Goal: Information Seeking & Learning: Learn about a topic

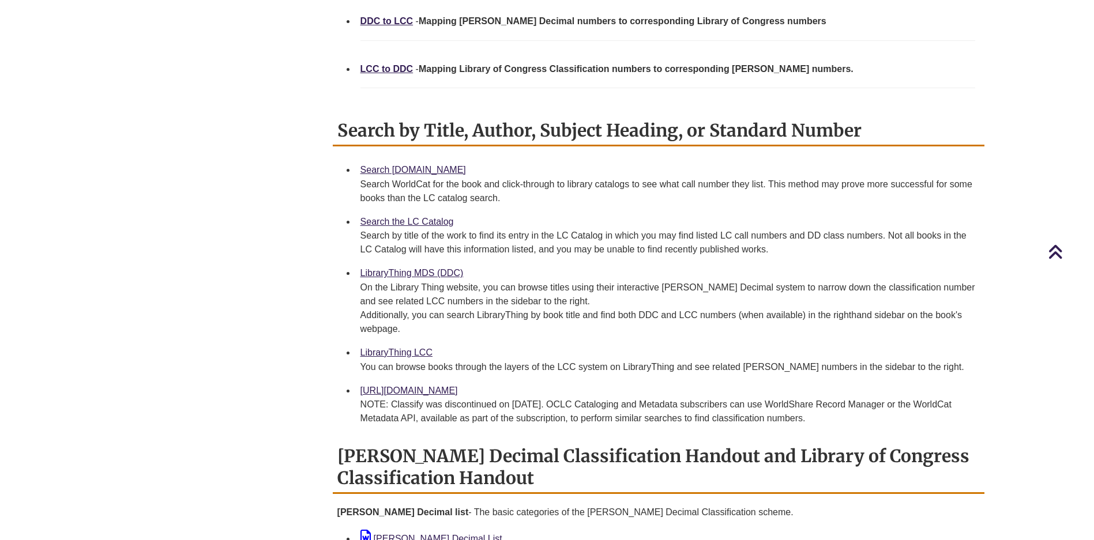
scroll to position [461, 0]
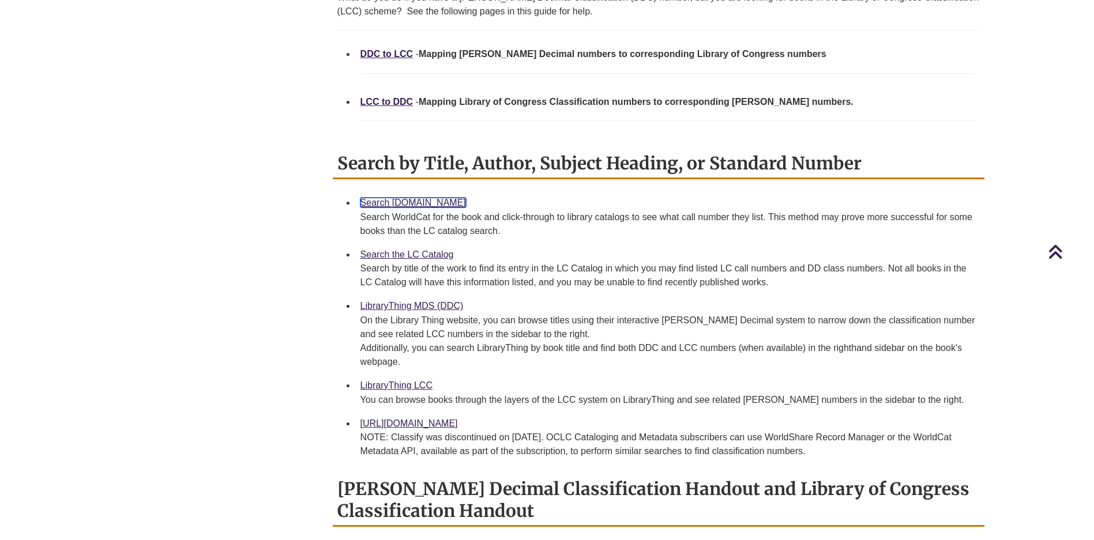
click at [424, 204] on link "Search [DOMAIN_NAME]" at bounding box center [413, 203] width 106 height 10
click at [411, 253] on link "Search the LC Catalog" at bounding box center [406, 255] width 93 height 10
click at [398, 101] on link "LCC to DDC" at bounding box center [386, 102] width 53 height 10
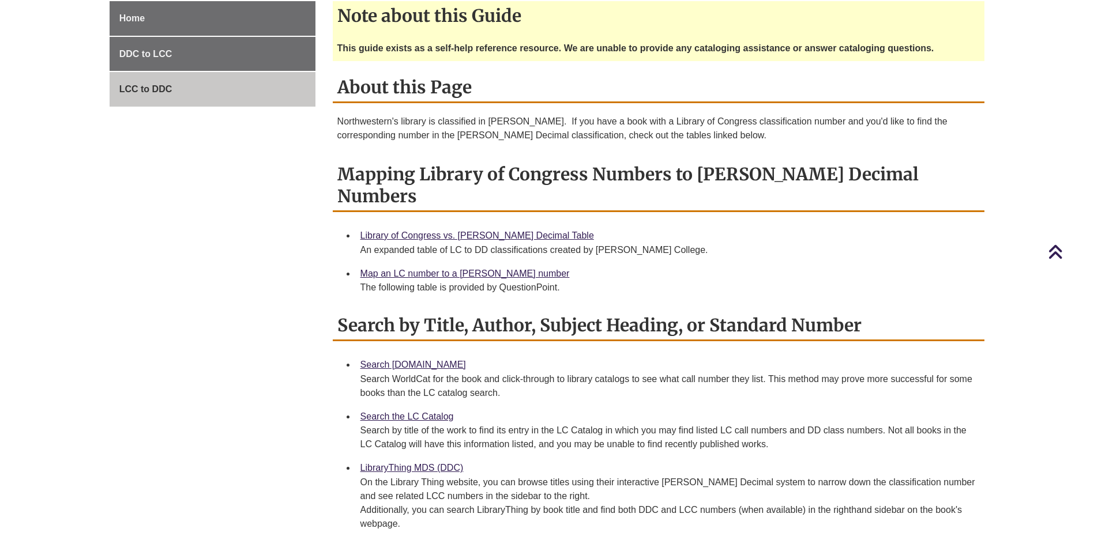
scroll to position [346, 0]
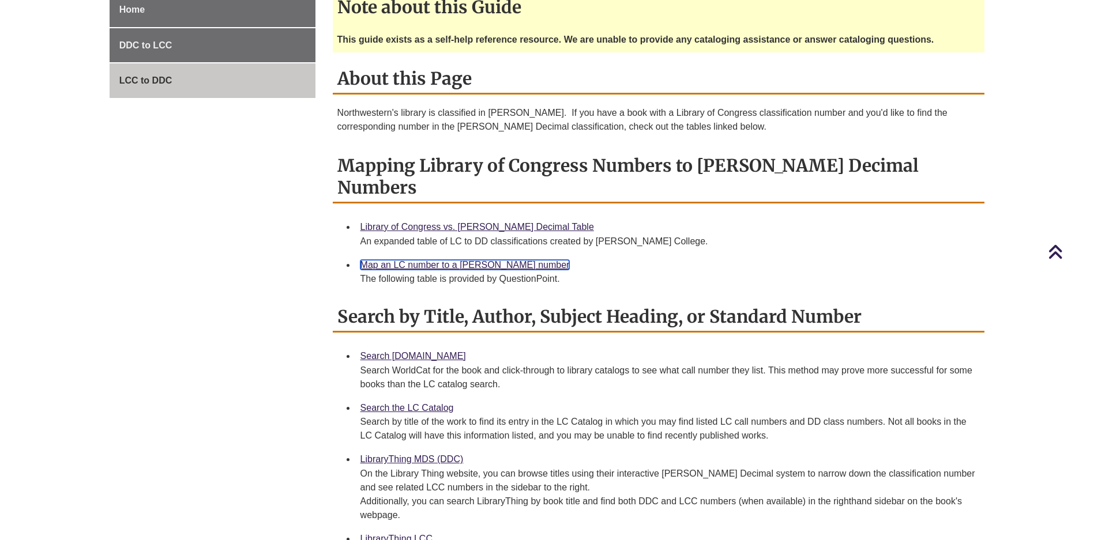
click at [435, 260] on link "Map an LC number to a Dewey number" at bounding box center [464, 265] width 209 height 10
click at [405, 454] on link "LibraryThing MDS (DDC)" at bounding box center [411, 459] width 103 height 10
click at [425, 403] on link "Search the LC Catalog" at bounding box center [406, 408] width 93 height 10
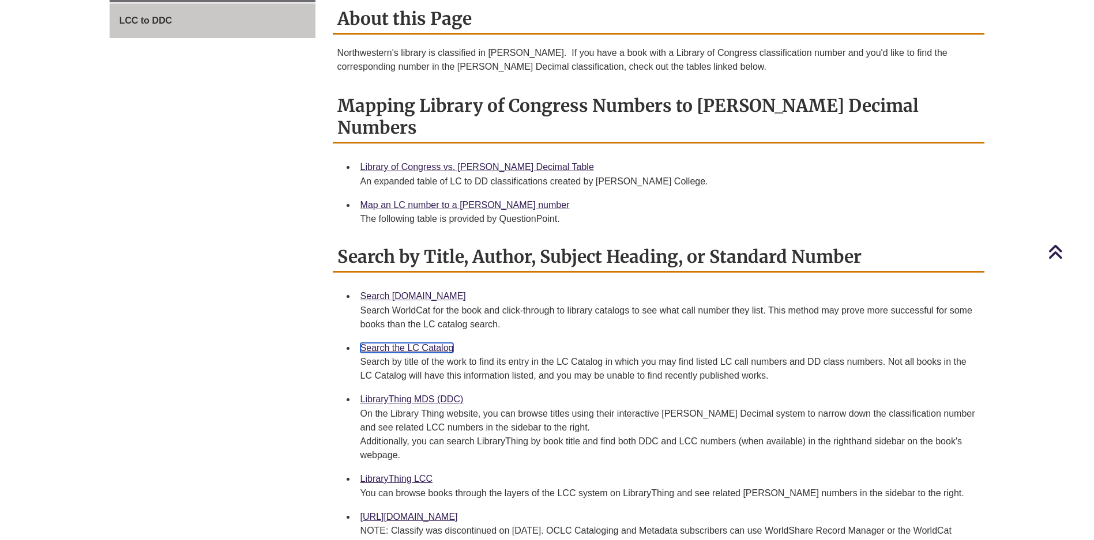
scroll to position [461, 0]
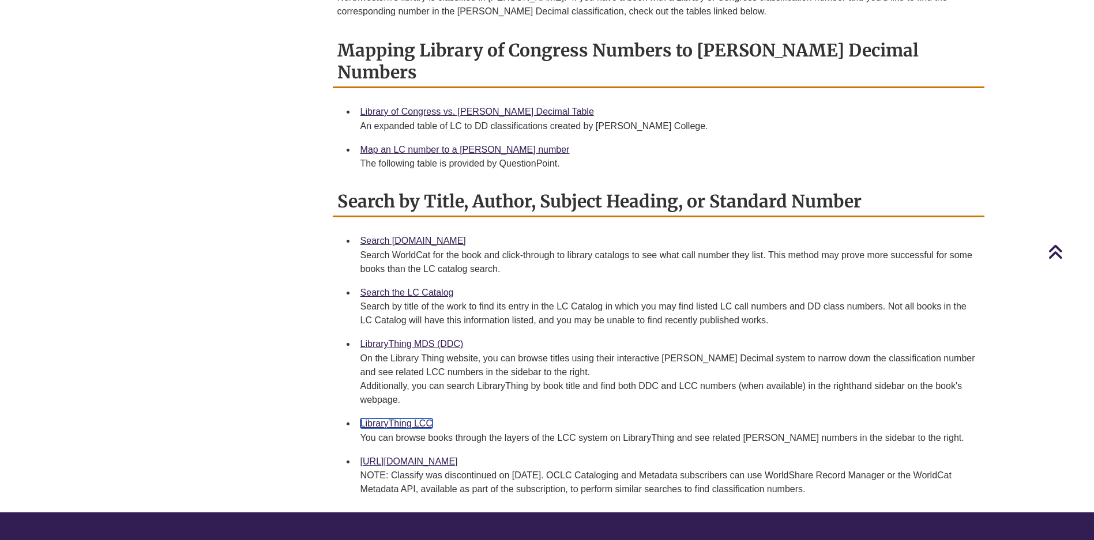
click at [394, 419] on link "LibraryThing LCC" at bounding box center [396, 424] width 72 height 10
